Goal: Task Accomplishment & Management: Manage account settings

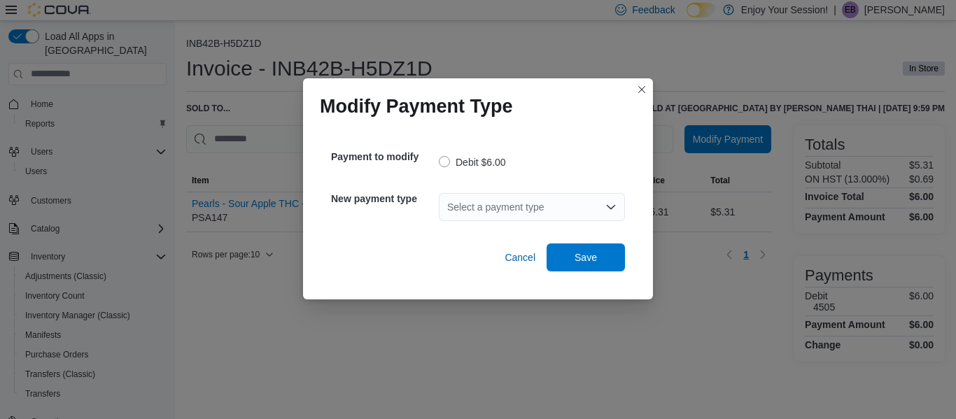
click at [563, 205] on div "Select a payment type" at bounding box center [532, 207] width 186 height 28
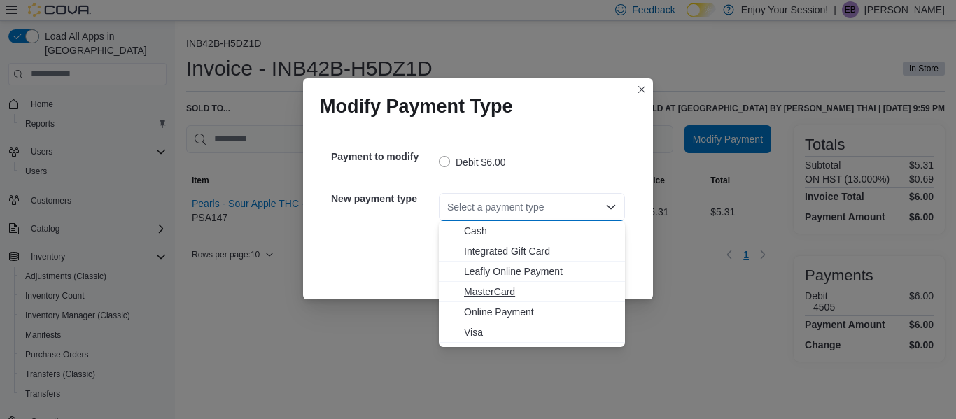
click at [507, 295] on span "MasterCard" at bounding box center [540, 292] width 153 height 14
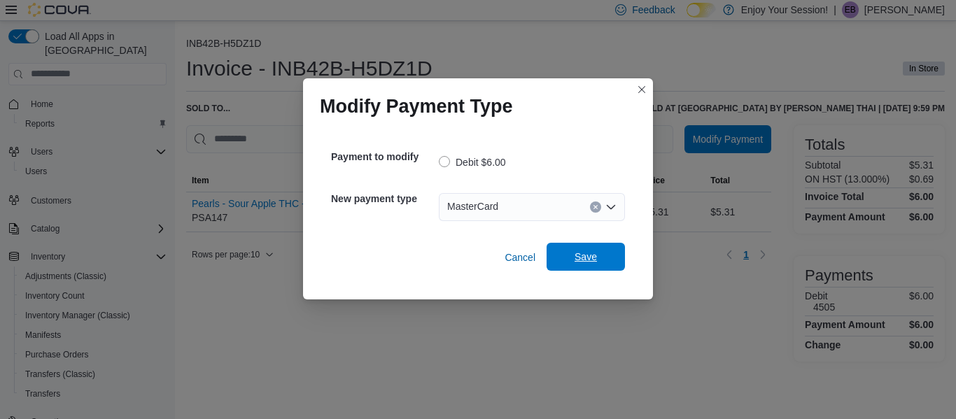
click at [580, 263] on span "Save" at bounding box center [586, 257] width 22 height 14
